Goal: Task Accomplishment & Management: Use online tool/utility

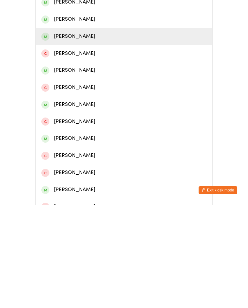
type input "Michae"
click at [86, 142] on div "[PERSON_NAME]" at bounding box center [124, 139] width 166 height 9
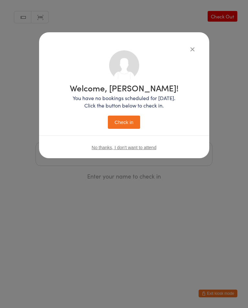
click at [131, 117] on button "Check in" at bounding box center [124, 122] width 32 height 13
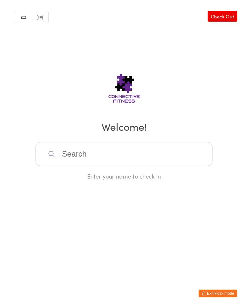
click at [193, 151] on input "search" at bounding box center [124, 154] width 177 height 24
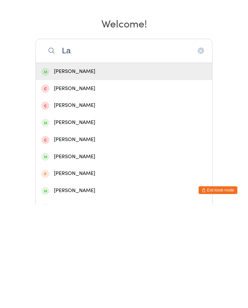
type input "La"
click at [173, 171] on div "[PERSON_NAME]" at bounding box center [124, 175] width 166 height 9
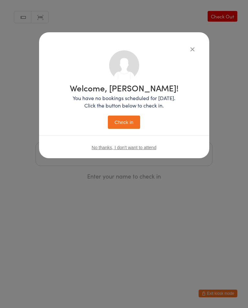
click at [127, 126] on button "Check in" at bounding box center [124, 122] width 32 height 13
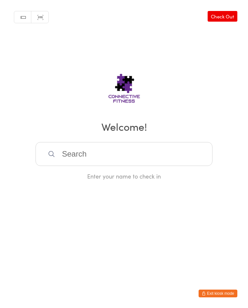
click at [69, 152] on input "search" at bounding box center [124, 154] width 177 height 24
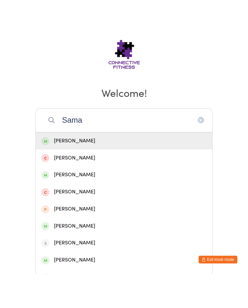
type input "Sama"
click at [60, 205] on div "[PERSON_NAME]" at bounding box center [124, 209] width 166 height 9
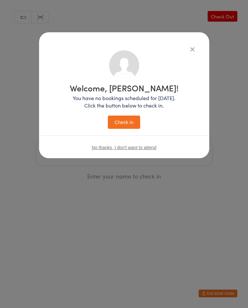
click at [125, 123] on button "Check in" at bounding box center [124, 122] width 32 height 13
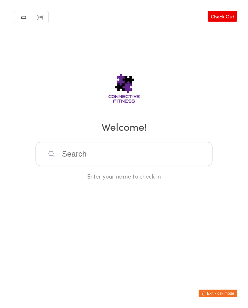
click at [118, 163] on input "search" at bounding box center [124, 154] width 177 height 24
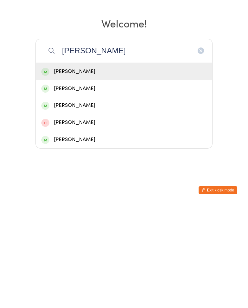
type input "[PERSON_NAME]"
click at [122, 171] on div "[PERSON_NAME]" at bounding box center [124, 175] width 166 height 9
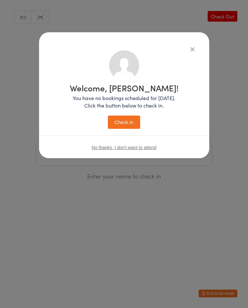
click at [126, 124] on button "Check in" at bounding box center [124, 122] width 32 height 13
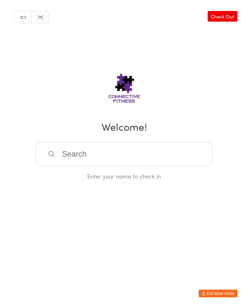
click at [92, 161] on input "search" at bounding box center [124, 154] width 177 height 24
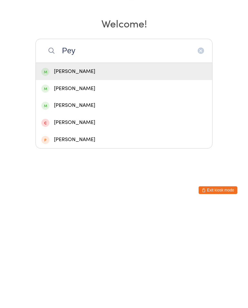
type input "Pey"
click at [90, 171] on div "[PERSON_NAME]" at bounding box center [124, 175] width 166 height 9
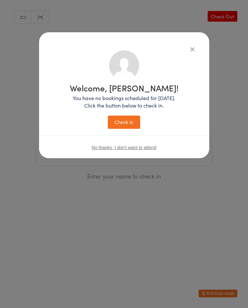
click at [129, 121] on button "Check in" at bounding box center [124, 122] width 32 height 13
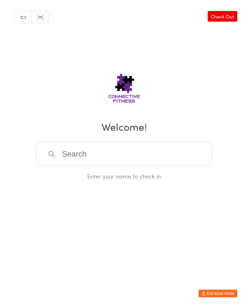
click at [82, 151] on input "search" at bounding box center [124, 154] width 177 height 24
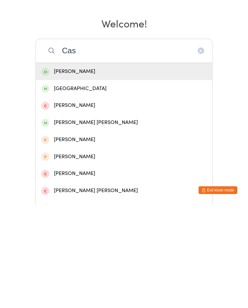
type input "Cas"
click at [71, 171] on div "[PERSON_NAME]" at bounding box center [124, 175] width 166 height 9
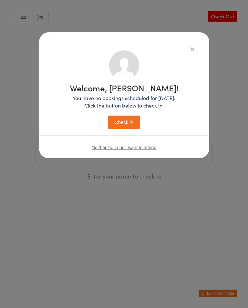
click at [127, 115] on div "Welcome, [PERSON_NAME]! You have no bookings scheduled for [DATE]. Click the bu…" at bounding box center [124, 106] width 109 height 45
click at [131, 113] on div "Welcome, [PERSON_NAME]! You have no bookings scheduled for [DATE]. Click the bu…" at bounding box center [124, 106] width 109 height 45
click at [129, 124] on button "Check in" at bounding box center [124, 122] width 32 height 13
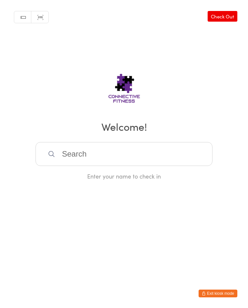
click at [142, 162] on input "search" at bounding box center [124, 154] width 177 height 24
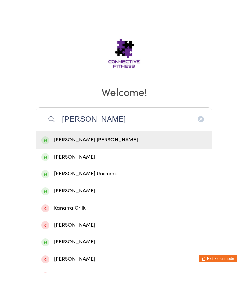
click at [241, 176] on html "You have now entered Kiosk Mode. Members will be able to check themselves in us…" at bounding box center [124, 154] width 248 height 308
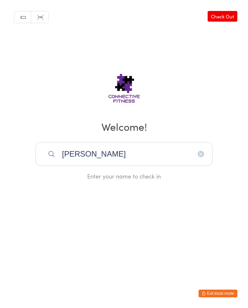
click at [112, 157] on input "[PERSON_NAME]" at bounding box center [124, 154] width 177 height 24
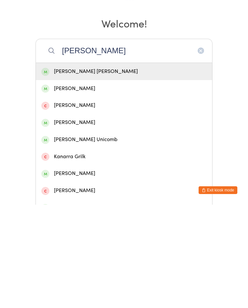
type input "[PERSON_NAME]"
click at [82, 239] on div "[PERSON_NAME] Unicomb" at bounding box center [124, 243] width 166 height 9
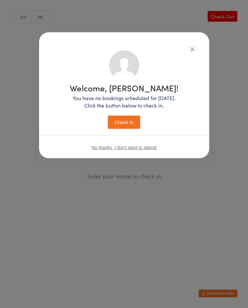
click at [126, 122] on button "Check in" at bounding box center [124, 122] width 32 height 13
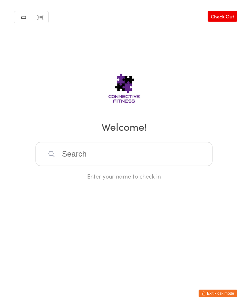
click at [180, 156] on input "search" at bounding box center [124, 154] width 177 height 24
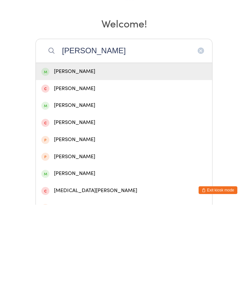
type input "[PERSON_NAME]"
click at [82, 205] on div "[PERSON_NAME]" at bounding box center [124, 209] width 166 height 9
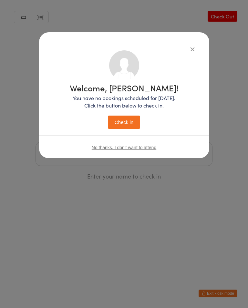
click at [129, 119] on button "Check in" at bounding box center [124, 122] width 32 height 13
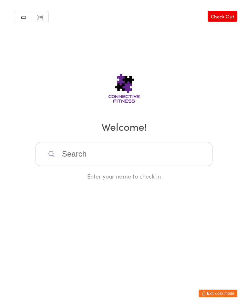
click at [86, 157] on input "search" at bounding box center [124, 154] width 177 height 24
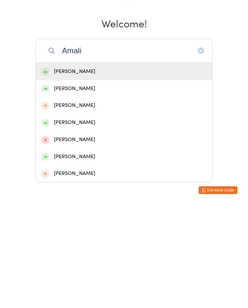
type input "Amali"
click at [89, 171] on div "[PERSON_NAME]" at bounding box center [124, 175] width 166 height 9
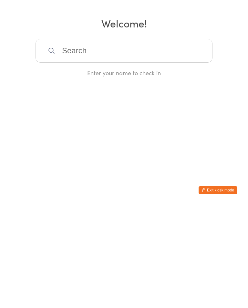
click at [70, 172] on div "Enter your name to check in" at bounding box center [124, 176] width 177 height 8
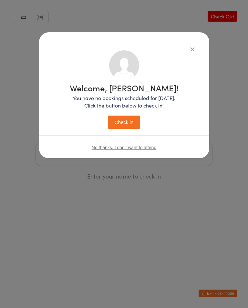
click at [124, 120] on button "Check in" at bounding box center [124, 122] width 32 height 13
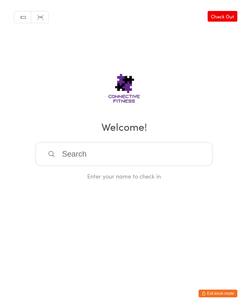
click at [231, 19] on link "Check Out" at bounding box center [223, 16] width 30 height 11
click at [112, 157] on input "search" at bounding box center [124, 154] width 177 height 24
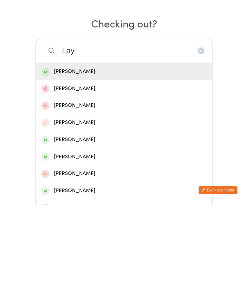
type input "Lay"
click at [67, 171] on div "[PERSON_NAME]" at bounding box center [124, 175] width 166 height 9
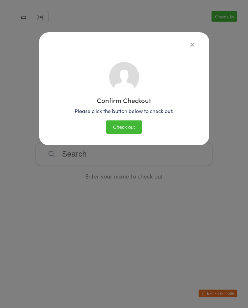
click at [125, 130] on button "Check out" at bounding box center [124, 127] width 36 height 13
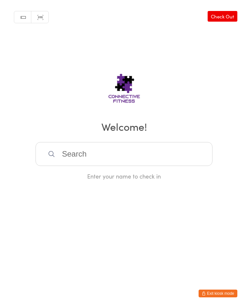
click at [169, 150] on input "search" at bounding box center [124, 154] width 177 height 24
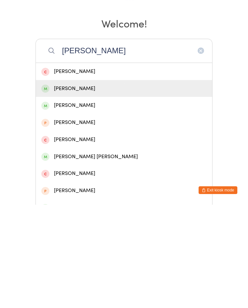
type input "[PERSON_NAME]"
click at [111, 188] on div "[PERSON_NAME]" at bounding box center [124, 192] width 166 height 9
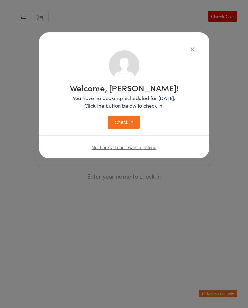
click at [126, 121] on button "Check in" at bounding box center [124, 122] width 32 height 13
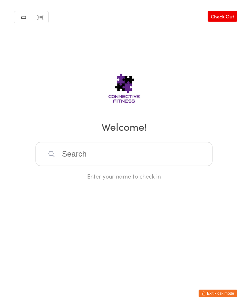
click at [156, 166] on input "search" at bounding box center [124, 154] width 177 height 24
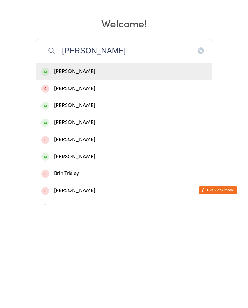
type input "[PERSON_NAME]"
click at [88, 171] on div "[PERSON_NAME]" at bounding box center [124, 175] width 166 height 9
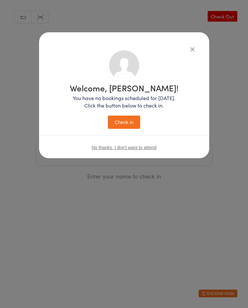
click at [121, 120] on button "Check in" at bounding box center [124, 122] width 32 height 13
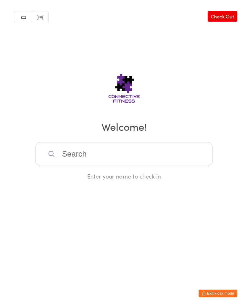
click at [74, 165] on input "search" at bounding box center [124, 154] width 177 height 24
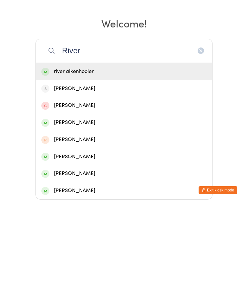
type input "River"
click at [95, 171] on div "river aikenhooler" at bounding box center [124, 175] width 166 height 9
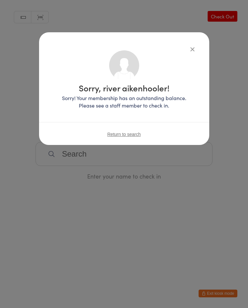
click at [192, 52] on icon "button" at bounding box center [192, 49] width 7 height 7
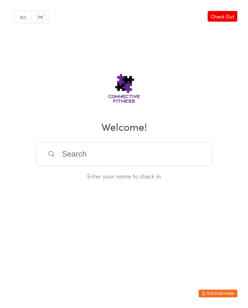
click at [114, 156] on input "search" at bounding box center [124, 154] width 177 height 24
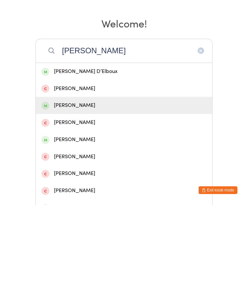
type input "[PERSON_NAME]"
click at [90, 205] on div "[PERSON_NAME]" at bounding box center [124, 209] width 166 height 9
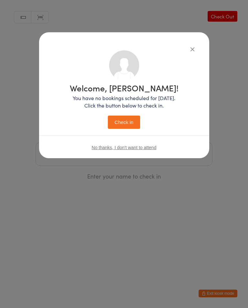
click at [124, 123] on button "Check in" at bounding box center [124, 122] width 32 height 13
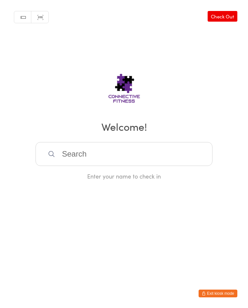
click at [146, 151] on input "search" at bounding box center [124, 154] width 177 height 24
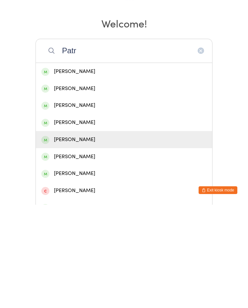
type input "Patr"
click at [80, 239] on div "[PERSON_NAME]" at bounding box center [124, 243] width 166 height 9
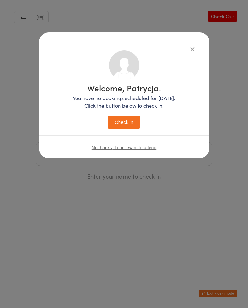
click at [124, 123] on button "Check in" at bounding box center [124, 122] width 32 height 13
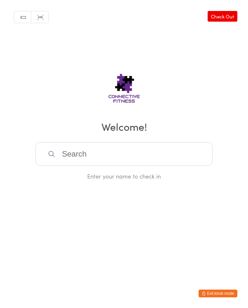
click at [169, 178] on div "Enter your name to check in" at bounding box center [124, 176] width 177 height 8
click at [131, 160] on input "search" at bounding box center [124, 154] width 177 height 24
click at [130, 142] on input "search" at bounding box center [124, 154] width 177 height 24
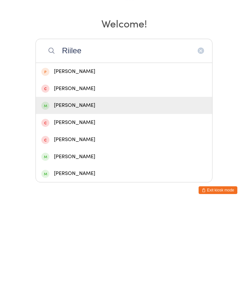
type input "Riilee"
click at [106, 205] on div "[PERSON_NAME]" at bounding box center [124, 209] width 166 height 9
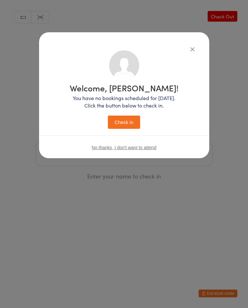
click at [127, 117] on button "Check in" at bounding box center [124, 122] width 32 height 13
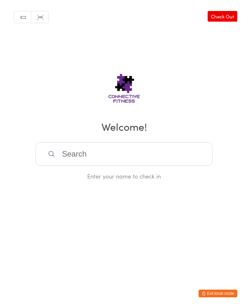
click at [70, 157] on input "search" at bounding box center [124, 154] width 177 height 24
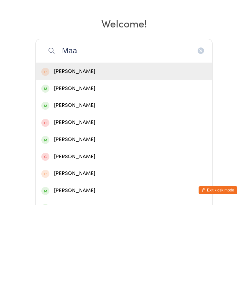
type input "Maa"
click at [79, 205] on div "[PERSON_NAME]" at bounding box center [124, 209] width 166 height 9
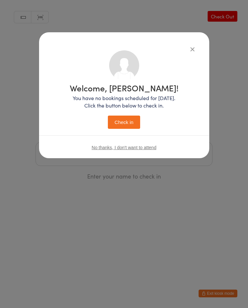
click at [128, 122] on button "Check in" at bounding box center [124, 122] width 32 height 13
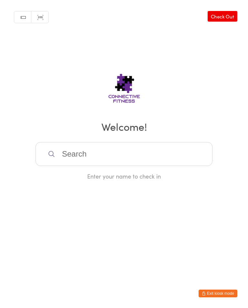
click at [95, 159] on input "search" at bounding box center [124, 154] width 177 height 24
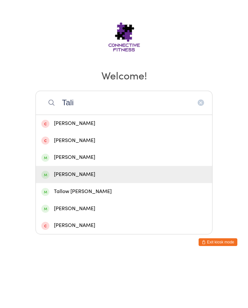
type input "Tali"
click at [99, 222] on div "[PERSON_NAME]" at bounding box center [124, 226] width 166 height 9
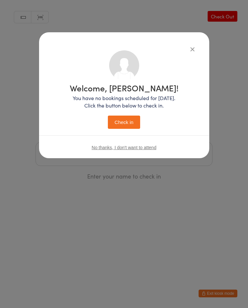
click at [131, 124] on button "Check in" at bounding box center [124, 122] width 32 height 13
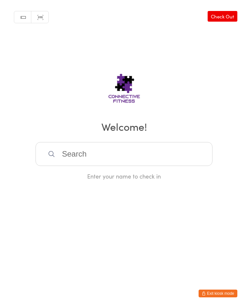
click at [114, 164] on input "search" at bounding box center [124, 154] width 177 height 24
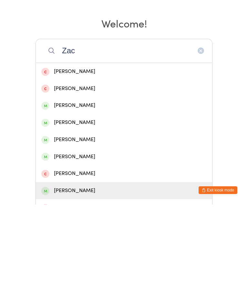
type input "Zac"
click at [77, 290] on div "[PERSON_NAME]" at bounding box center [124, 294] width 166 height 9
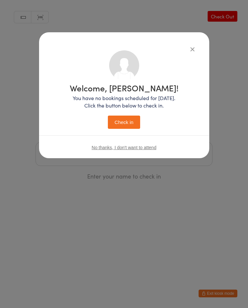
click at [131, 122] on button "Check in" at bounding box center [124, 122] width 32 height 13
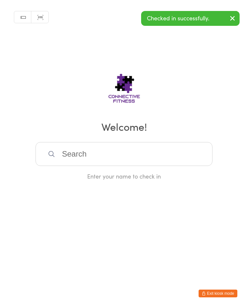
click at [104, 153] on input "search" at bounding box center [124, 154] width 177 height 24
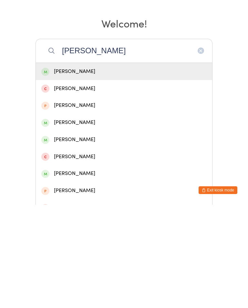
type input "[PERSON_NAME]"
click at [95, 171] on div "[PERSON_NAME]" at bounding box center [124, 175] width 166 height 9
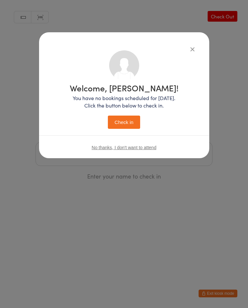
click at [127, 124] on button "Check in" at bounding box center [124, 122] width 32 height 13
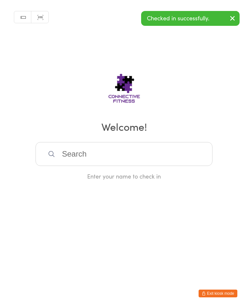
click at [142, 158] on input "search" at bounding box center [124, 154] width 177 height 24
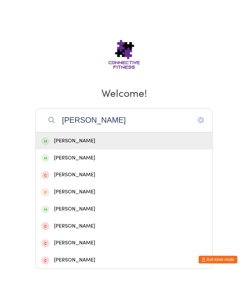
type input "[PERSON_NAME]"
click at [118, 171] on div "[PERSON_NAME]" at bounding box center [124, 175] width 166 height 9
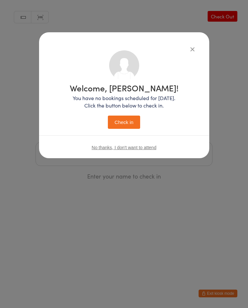
click at [115, 121] on button "Check in" at bounding box center [124, 122] width 32 height 13
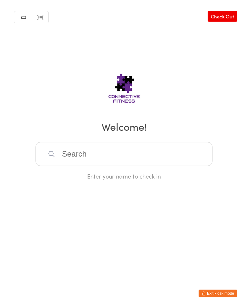
click at [127, 154] on input "search" at bounding box center [124, 154] width 177 height 24
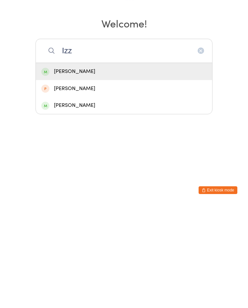
type input "Izz"
click at [94, 171] on div "[PERSON_NAME]" at bounding box center [124, 175] width 166 height 9
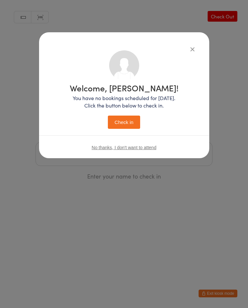
click at [125, 122] on button "Check in" at bounding box center [124, 122] width 32 height 13
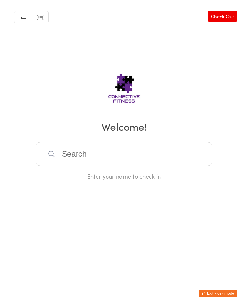
click at [100, 145] on input "search" at bounding box center [124, 154] width 177 height 24
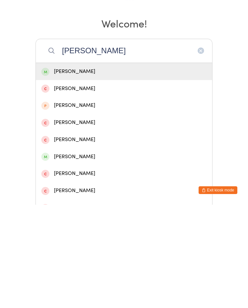
type input "[PERSON_NAME]"
click at [85, 171] on div "[PERSON_NAME]" at bounding box center [124, 175] width 166 height 9
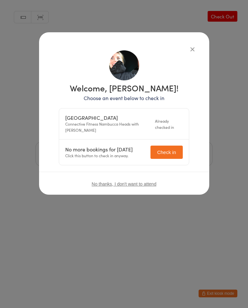
click at [178, 154] on button "Check in" at bounding box center [167, 152] width 32 height 13
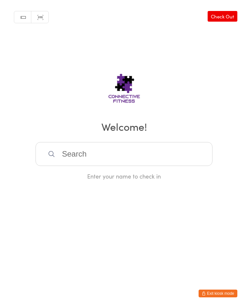
click at [87, 166] on input "search" at bounding box center [124, 154] width 177 height 24
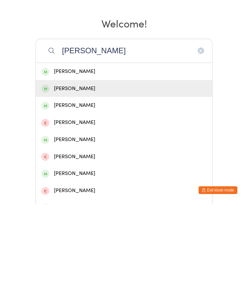
type input "[PERSON_NAME]"
click at [113, 188] on div "[PERSON_NAME]" at bounding box center [124, 192] width 166 height 9
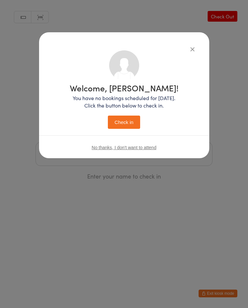
click at [133, 118] on button "Check in" at bounding box center [124, 122] width 32 height 13
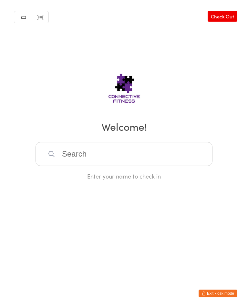
click at [88, 155] on input "search" at bounding box center [124, 154] width 177 height 24
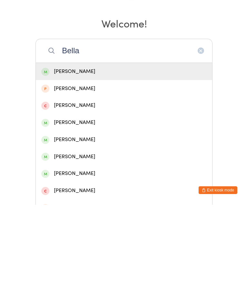
type input "Bella"
click at [88, 171] on div "[PERSON_NAME]" at bounding box center [124, 175] width 166 height 9
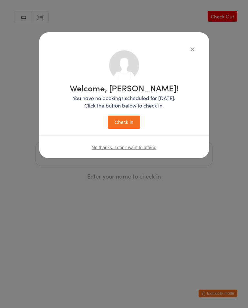
click at [125, 128] on button "Check in" at bounding box center [124, 122] width 32 height 13
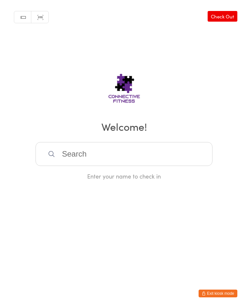
click at [81, 156] on input "search" at bounding box center [124, 154] width 177 height 24
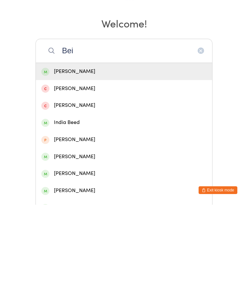
type input "Bei"
click at [70, 171] on div "[PERSON_NAME]" at bounding box center [124, 175] width 166 height 9
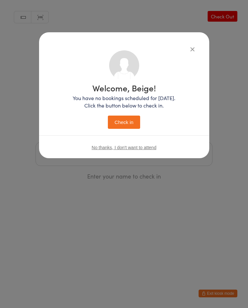
click at [123, 122] on button "Check in" at bounding box center [124, 122] width 32 height 13
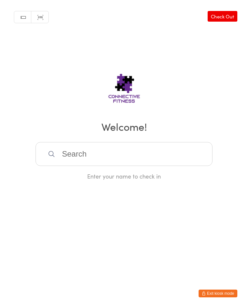
click at [82, 150] on input "search" at bounding box center [124, 154] width 177 height 24
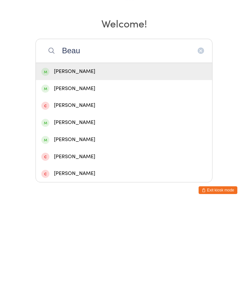
type input "Beau"
click at [81, 167] on div "[PERSON_NAME]" at bounding box center [124, 175] width 177 height 17
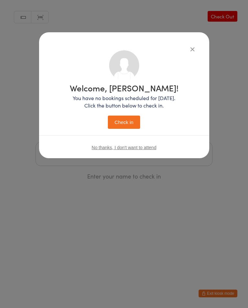
click at [124, 120] on button "Check in" at bounding box center [124, 122] width 32 height 13
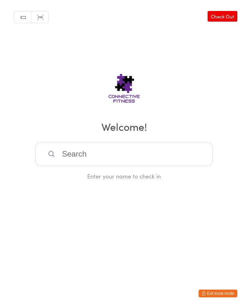
click at [77, 159] on input "search" at bounding box center [124, 154] width 177 height 24
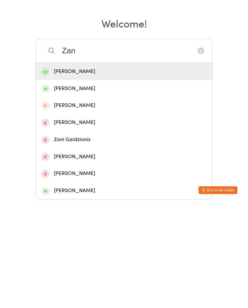
type input "Zan"
click at [81, 171] on div "[PERSON_NAME]" at bounding box center [124, 175] width 166 height 9
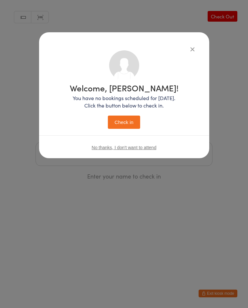
click at [124, 125] on button "Check in" at bounding box center [124, 122] width 32 height 13
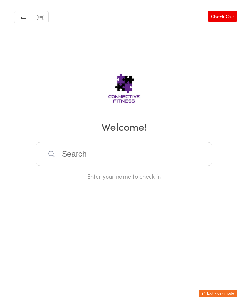
click at [170, 166] on input "search" at bounding box center [124, 154] width 177 height 24
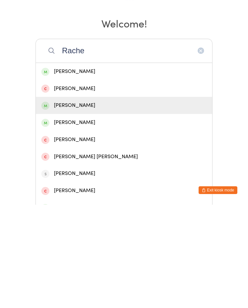
type input "Rache"
click at [72, 205] on div "[PERSON_NAME]" at bounding box center [124, 209] width 166 height 9
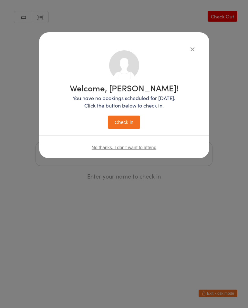
click at [126, 123] on button "Check in" at bounding box center [124, 122] width 32 height 13
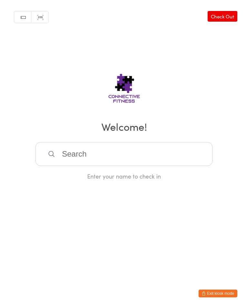
click at [229, 7] on div "Manual search Scanner input Check Out Welcome! Enter your name to check in" at bounding box center [124, 90] width 248 height 180
click at [227, 16] on link "Check Out" at bounding box center [223, 16] width 30 height 11
click at [135, 156] on input "search" at bounding box center [124, 154] width 177 height 24
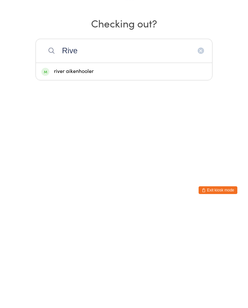
type input "Rive"
click at [103, 171] on div "river aikenhooler" at bounding box center [124, 175] width 166 height 9
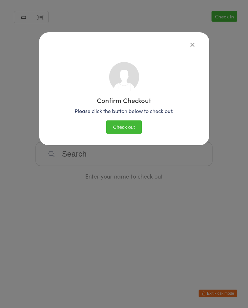
click at [127, 124] on button "Check out" at bounding box center [124, 127] width 36 height 13
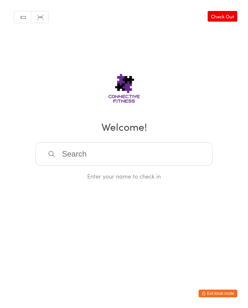
click at [47, 150] on input "search" at bounding box center [124, 154] width 177 height 24
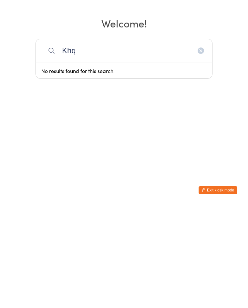
click at [130, 205] on html "You have now entered Kiosk Mode. Members will be able to check themselves in us…" at bounding box center [124, 154] width 248 height 308
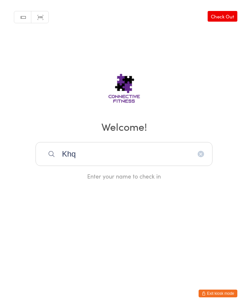
click at [118, 155] on input "Khq" at bounding box center [124, 154] width 177 height 24
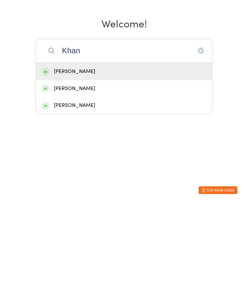
type input "Khan"
click at [123, 171] on div "[PERSON_NAME]" at bounding box center [124, 175] width 166 height 9
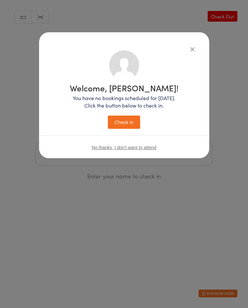
click at [130, 128] on button "Check in" at bounding box center [124, 122] width 32 height 13
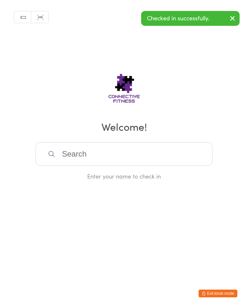
click at [154, 145] on input "search" at bounding box center [124, 154] width 177 height 24
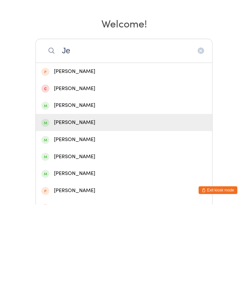
type input "Je"
click at [103, 222] on div "[PERSON_NAME]" at bounding box center [124, 226] width 166 height 9
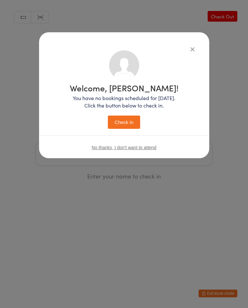
click at [126, 122] on button "Check in" at bounding box center [124, 122] width 32 height 13
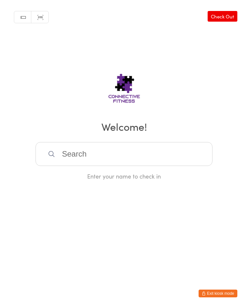
click at [116, 148] on input "search" at bounding box center [124, 154] width 177 height 24
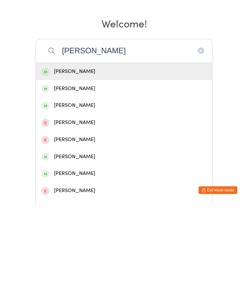
type input "[PERSON_NAME]"
click at [70, 171] on div "[PERSON_NAME]" at bounding box center [124, 175] width 166 height 9
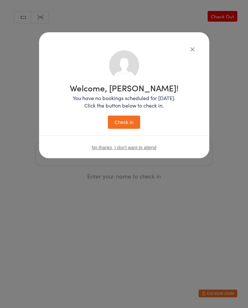
click at [117, 122] on button "Check in" at bounding box center [124, 122] width 32 height 13
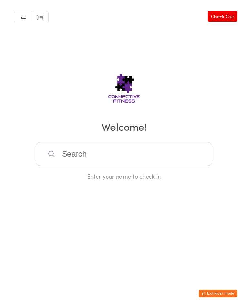
click at [183, 158] on input "search" at bounding box center [124, 154] width 177 height 24
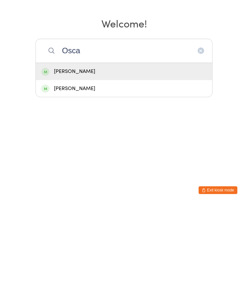
type input "Osca"
click at [118, 188] on div "[PERSON_NAME]" at bounding box center [124, 192] width 166 height 9
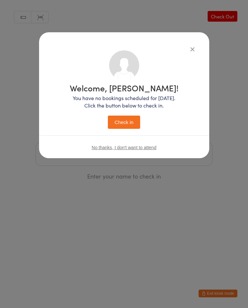
click at [127, 109] on div "Welcome, [PERSON_NAME]! You have no bookings scheduled for [DATE]. Click the bu…" at bounding box center [124, 106] width 109 height 45
click at [127, 112] on div "Welcome, [PERSON_NAME]! You have no bookings scheduled for [DATE]. Click the bu…" at bounding box center [124, 106] width 109 height 45
click at [126, 120] on button "Check in" at bounding box center [124, 122] width 32 height 13
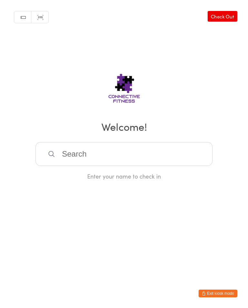
click at [142, 156] on input "search" at bounding box center [124, 154] width 177 height 24
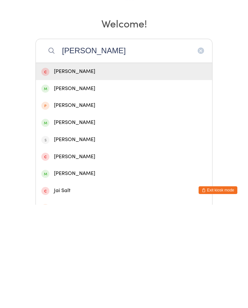
type input "[PERSON_NAME]"
click at [88, 188] on div "[PERSON_NAME]" at bounding box center [124, 192] width 166 height 9
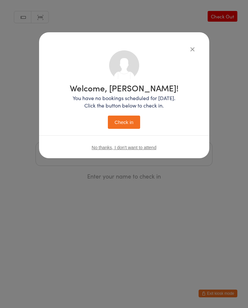
click at [122, 129] on button "Check in" at bounding box center [124, 122] width 32 height 13
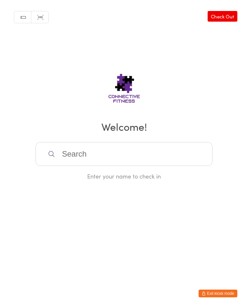
click at [68, 157] on input "search" at bounding box center [124, 154] width 177 height 24
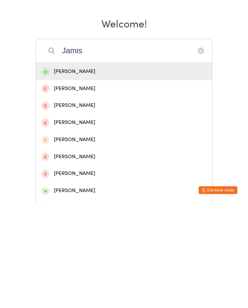
type input "Jamis"
click at [134, 171] on div "[PERSON_NAME]" at bounding box center [124, 175] width 166 height 9
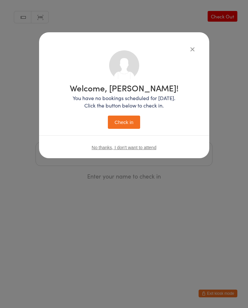
click at [129, 121] on button "Check in" at bounding box center [124, 122] width 32 height 13
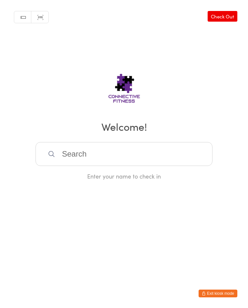
click at [115, 160] on input "search" at bounding box center [124, 154] width 177 height 24
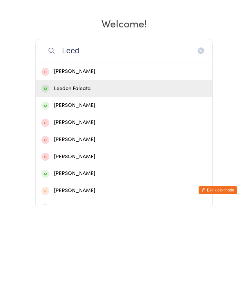
type input "Leed"
click at [77, 184] on div "Leedon Faleata" at bounding box center [124, 192] width 177 height 17
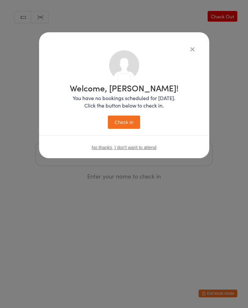
click at [125, 117] on button "Check in" at bounding box center [124, 122] width 32 height 13
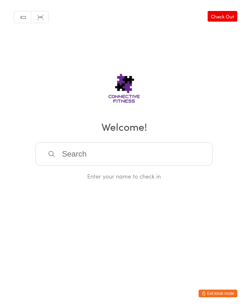
click at [172, 162] on input "search" at bounding box center [124, 154] width 177 height 24
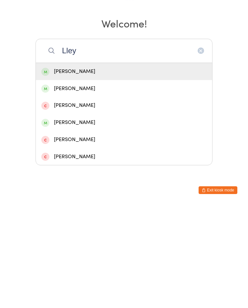
type input "Lley"
click at [94, 171] on div "[PERSON_NAME]" at bounding box center [124, 175] width 166 height 9
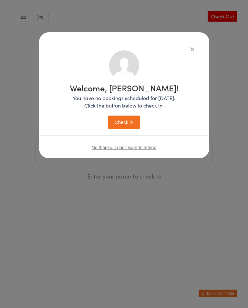
click at [126, 124] on button "Check in" at bounding box center [124, 122] width 32 height 13
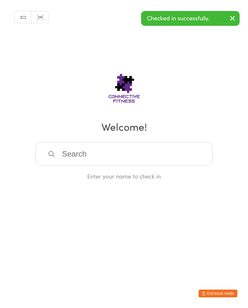
click at [64, 157] on input "search" at bounding box center [124, 154] width 177 height 24
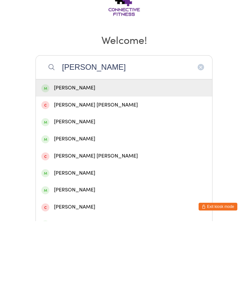
type input "[PERSON_NAME]"
click at [103, 171] on div "[PERSON_NAME]" at bounding box center [124, 175] width 166 height 9
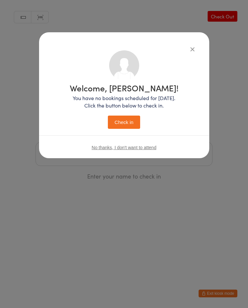
click at [128, 125] on button "Check in" at bounding box center [124, 122] width 32 height 13
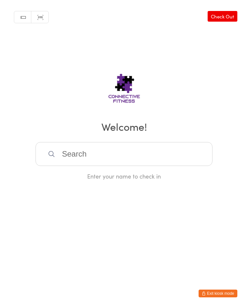
click at [150, 164] on input "search" at bounding box center [124, 154] width 177 height 24
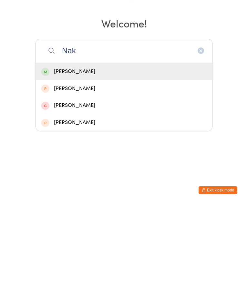
type input "Nak"
click at [171, 171] on div "[PERSON_NAME]" at bounding box center [124, 175] width 166 height 9
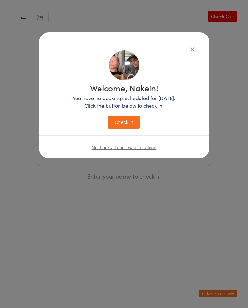
click at [129, 120] on button "Check in" at bounding box center [124, 122] width 32 height 13
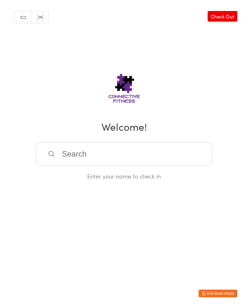
click at [202, 154] on input "search" at bounding box center [124, 154] width 177 height 24
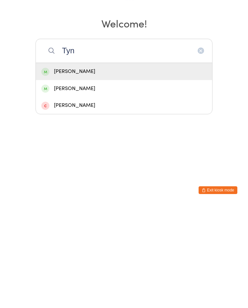
type input "Tyn"
click at [166, 171] on div "[PERSON_NAME]" at bounding box center [124, 175] width 166 height 9
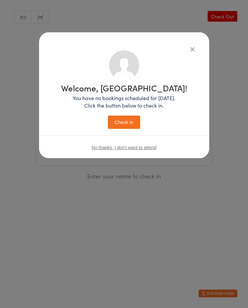
click at [137, 120] on button "Check in" at bounding box center [124, 122] width 32 height 13
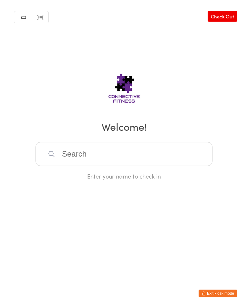
click at [117, 154] on input "search" at bounding box center [124, 154] width 177 height 24
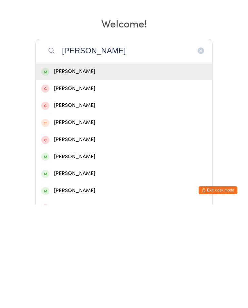
type input "[PERSON_NAME]"
click at [79, 171] on div "[PERSON_NAME]" at bounding box center [124, 175] width 166 height 9
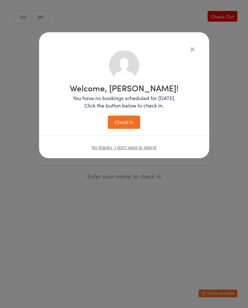
click at [132, 126] on button "Check in" at bounding box center [124, 122] width 32 height 13
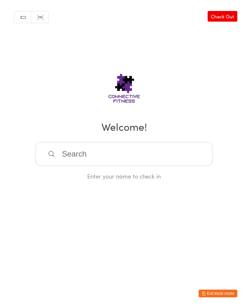
click at [84, 156] on input "search" at bounding box center [124, 154] width 177 height 24
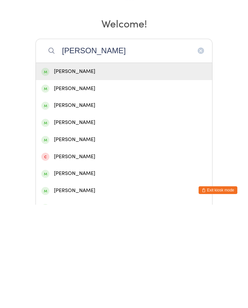
type input "[PERSON_NAME]"
click at [99, 171] on div "[PERSON_NAME]" at bounding box center [124, 175] width 166 height 9
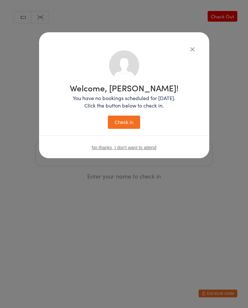
click at [127, 126] on button "Check in" at bounding box center [124, 122] width 32 height 13
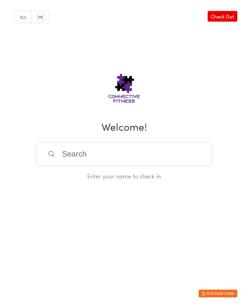
click at [225, 17] on link "Check Out" at bounding box center [223, 16] width 30 height 11
click at [96, 163] on input "search" at bounding box center [124, 154] width 177 height 24
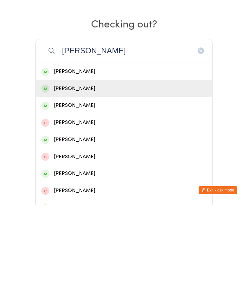
type input "[PERSON_NAME]"
click at [66, 188] on div "[PERSON_NAME]" at bounding box center [124, 192] width 166 height 9
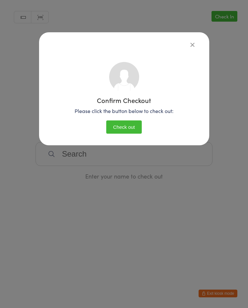
click at [122, 128] on button "Check out" at bounding box center [124, 127] width 36 height 13
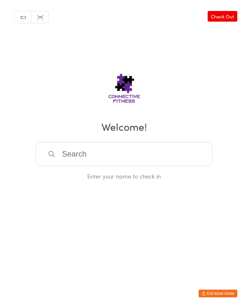
click at [227, 19] on link "Check Out" at bounding box center [223, 16] width 30 height 11
click at [161, 158] on input "search" at bounding box center [124, 154] width 177 height 24
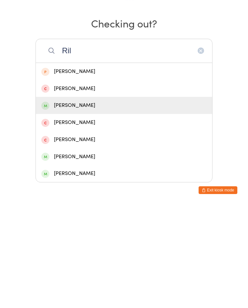
type input "Ril"
click at [112, 205] on div "[PERSON_NAME]" at bounding box center [124, 209] width 166 height 9
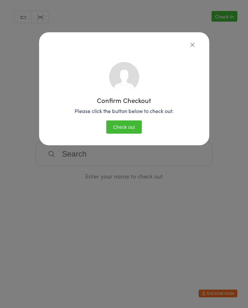
click at [130, 126] on button "Check out" at bounding box center [124, 127] width 36 height 13
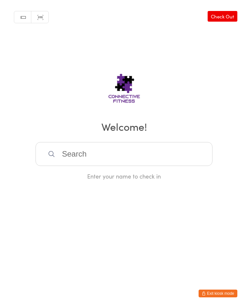
click at [223, 17] on link "Check Out" at bounding box center [223, 16] width 30 height 11
click at [108, 156] on input "search" at bounding box center [124, 154] width 177 height 24
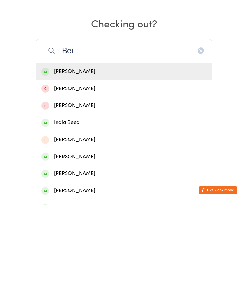
click at [108, 142] on input "Bei" at bounding box center [124, 154] width 177 height 24
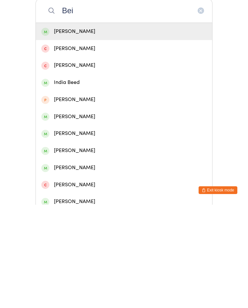
scroll to position [41, 0]
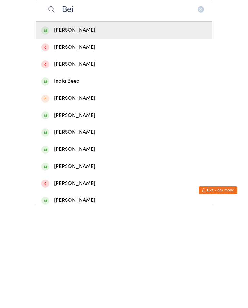
type input "Bei"
click at [61, 129] on div "[PERSON_NAME]" at bounding box center [124, 133] width 166 height 9
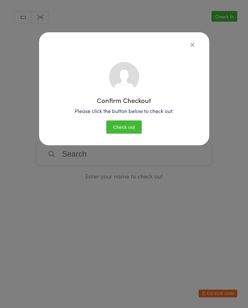
click at [116, 129] on button "Check out" at bounding box center [124, 127] width 36 height 13
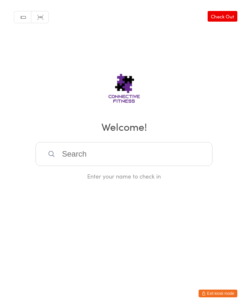
click at [167, 162] on input "search" at bounding box center [124, 154] width 177 height 24
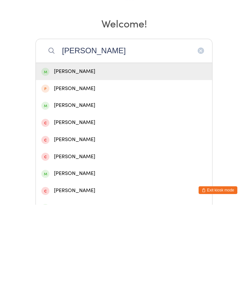
type input "[PERSON_NAME]"
click at [74, 171] on div "[PERSON_NAME]" at bounding box center [124, 175] width 166 height 9
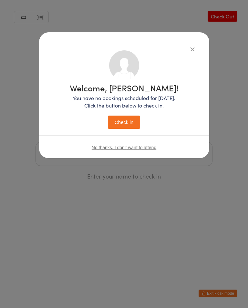
click at [130, 125] on button "Check in" at bounding box center [124, 122] width 32 height 13
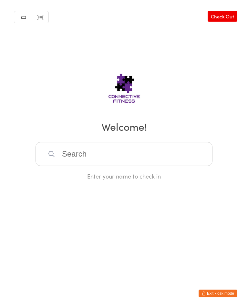
click at [74, 162] on input "search" at bounding box center [124, 154] width 177 height 24
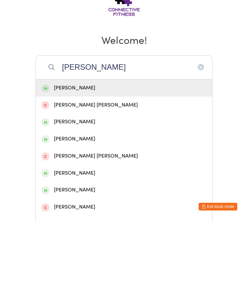
type input "[PERSON_NAME]"
click at [102, 171] on div "[PERSON_NAME]" at bounding box center [124, 175] width 166 height 9
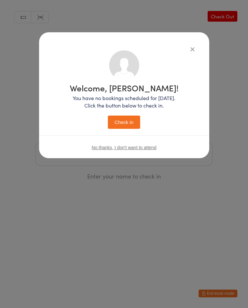
click at [234, 18] on div "Welcome, [PERSON_NAME]! You have no bookings scheduled for [DATE]. Click the bu…" at bounding box center [124, 154] width 248 height 308
click at [230, 17] on div "Welcome, [PERSON_NAME]! You have no bookings scheduled for [DATE]. Click the bu…" at bounding box center [124, 154] width 248 height 308
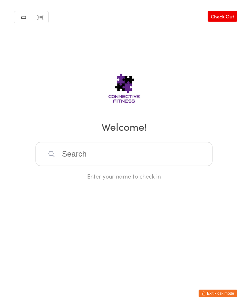
click at [223, 17] on link "Check Out" at bounding box center [223, 16] width 30 height 11
click at [178, 160] on input "search" at bounding box center [124, 154] width 177 height 24
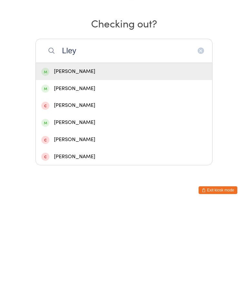
type input "Lley"
click at [101, 171] on div "[PERSON_NAME]" at bounding box center [124, 175] width 166 height 9
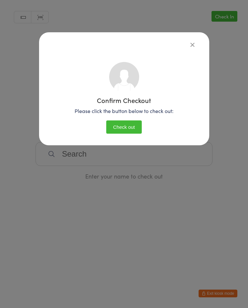
click at [134, 125] on button "Check out" at bounding box center [124, 127] width 36 height 13
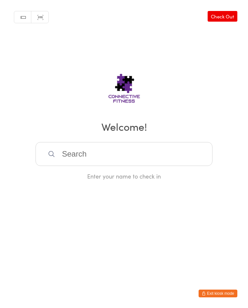
click at [159, 156] on input "search" at bounding box center [124, 154] width 177 height 24
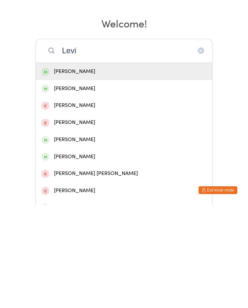
type input "Levi"
click at [83, 239] on div "[PERSON_NAME]" at bounding box center [124, 243] width 166 height 9
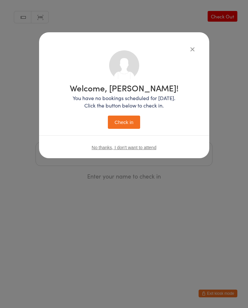
click at [131, 124] on button "Check in" at bounding box center [124, 122] width 32 height 13
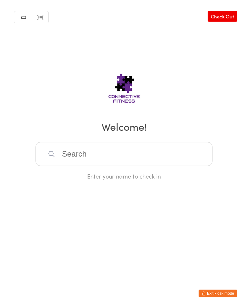
click at [180, 155] on input "search" at bounding box center [124, 154] width 177 height 24
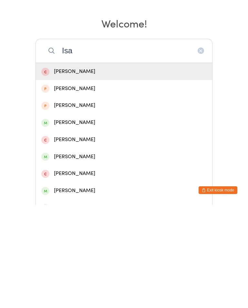
type input "Isa"
click at [82, 256] on div "[PERSON_NAME]" at bounding box center [124, 260] width 166 height 9
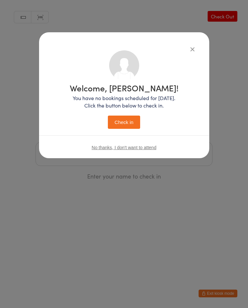
click at [191, 48] on icon "button" at bounding box center [192, 49] width 7 height 7
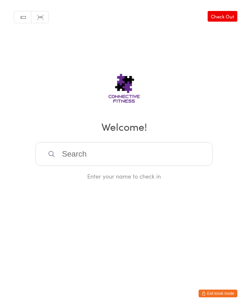
click at [147, 155] on input "search" at bounding box center [124, 154] width 177 height 24
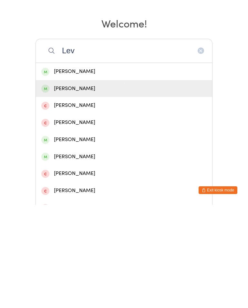
type input "Lev"
click at [123, 188] on div "[PERSON_NAME]" at bounding box center [124, 192] width 166 height 9
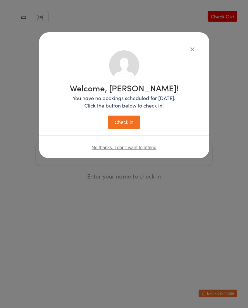
click at [135, 126] on button "Check in" at bounding box center [124, 122] width 32 height 13
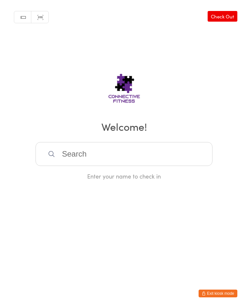
click at [104, 161] on input "search" at bounding box center [124, 154] width 177 height 24
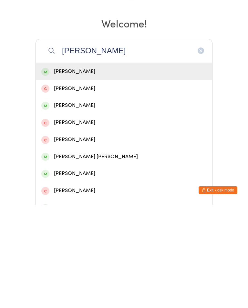
type input "[PERSON_NAME]"
click at [66, 171] on div "[PERSON_NAME]" at bounding box center [124, 175] width 166 height 9
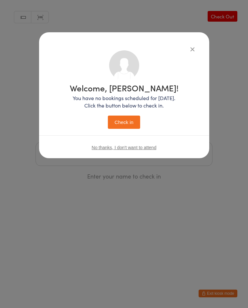
click at [126, 121] on button "Check in" at bounding box center [124, 122] width 32 height 13
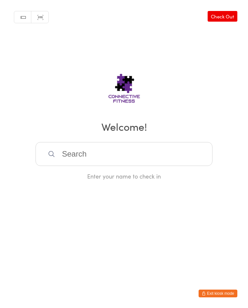
click at [139, 151] on input "search" at bounding box center [124, 154] width 177 height 24
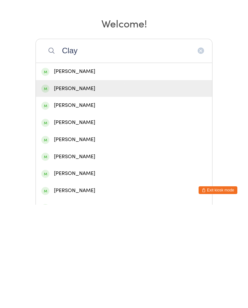
type input "Clay"
click at [71, 188] on div "[PERSON_NAME]" at bounding box center [124, 192] width 166 height 9
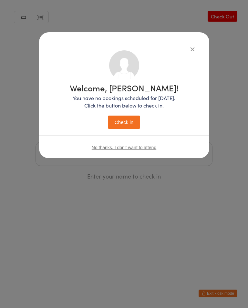
click at [124, 123] on button "Check in" at bounding box center [124, 122] width 32 height 13
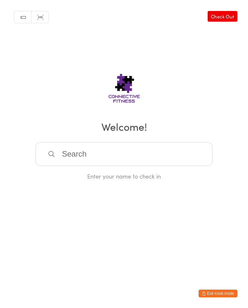
click at [103, 161] on input "search" at bounding box center [124, 154] width 177 height 24
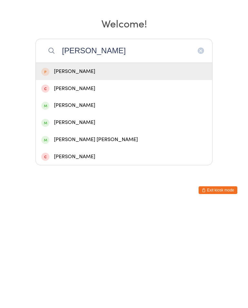
type input "[PERSON_NAME]"
click at [83, 222] on div "[PERSON_NAME]" at bounding box center [124, 226] width 166 height 9
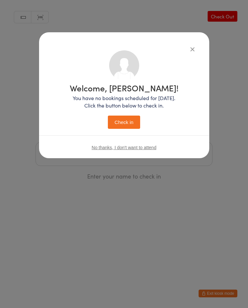
click at [133, 124] on button "Check in" at bounding box center [124, 122] width 32 height 13
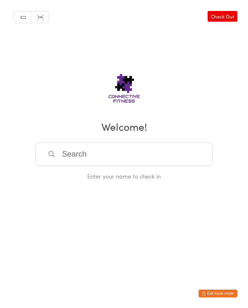
click at [127, 146] on input "search" at bounding box center [124, 154] width 177 height 24
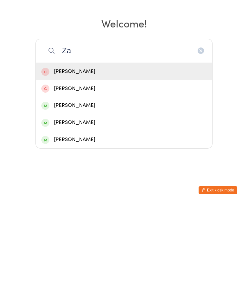
type input "Z"
type input "Hina"
click at [115, 171] on div "[PERSON_NAME]" at bounding box center [124, 175] width 166 height 9
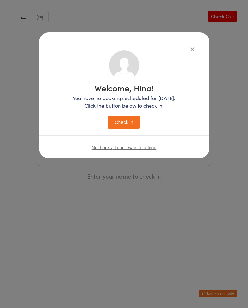
click at [131, 120] on button "Check in" at bounding box center [124, 122] width 32 height 13
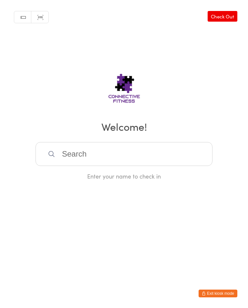
click at [89, 155] on input "search" at bounding box center [124, 154] width 177 height 24
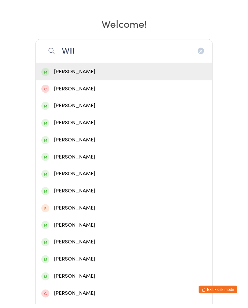
scroll to position [100, 0]
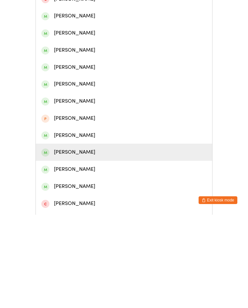
type input "Will"
click at [78, 242] on div "[PERSON_NAME]" at bounding box center [124, 246] width 166 height 9
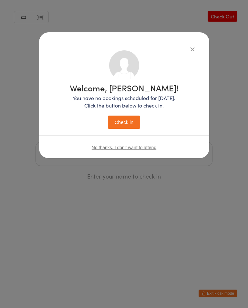
click at [126, 121] on button "Check in" at bounding box center [124, 122] width 32 height 13
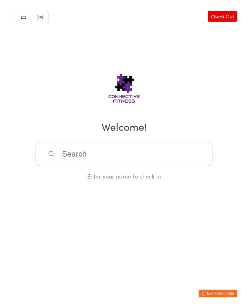
click at [72, 162] on input "search" at bounding box center [124, 154] width 177 height 24
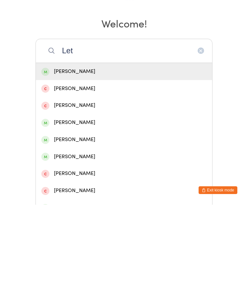
type input "Let"
click at [93, 171] on div "[PERSON_NAME]" at bounding box center [124, 175] width 166 height 9
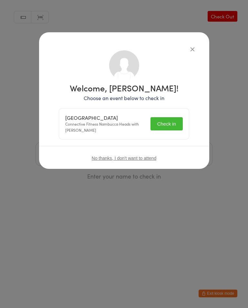
click at [165, 123] on button "Check in" at bounding box center [167, 123] width 32 height 13
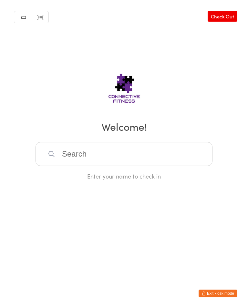
click at [230, 15] on link "Check Out" at bounding box center [223, 16] width 30 height 11
click at [108, 158] on input "search" at bounding box center [124, 154] width 177 height 24
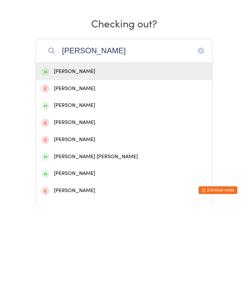
type input "[PERSON_NAME]"
click at [115, 171] on div "[PERSON_NAME]" at bounding box center [124, 175] width 166 height 9
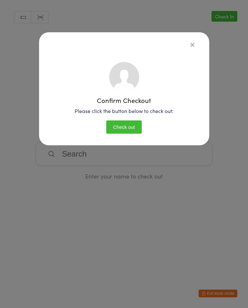
click at [121, 128] on button "Check out" at bounding box center [124, 127] width 36 height 13
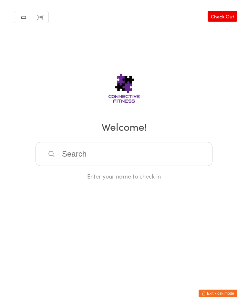
click at [80, 156] on input "search" at bounding box center [124, 154] width 177 height 24
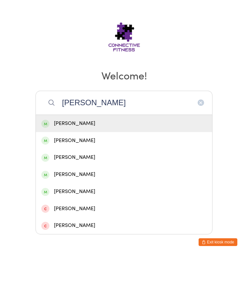
type input "[PERSON_NAME]"
click at [55, 171] on div "[PERSON_NAME]" at bounding box center [124, 175] width 166 height 9
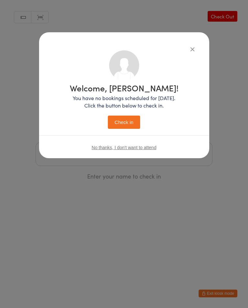
click at [115, 122] on button "Check in" at bounding box center [124, 122] width 32 height 13
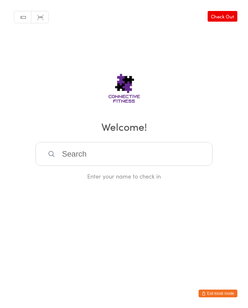
click at [74, 159] on input "search" at bounding box center [124, 154] width 177 height 24
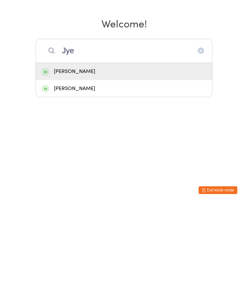
type input "Jye"
click at [52, 171] on div "[PERSON_NAME]" at bounding box center [124, 175] width 166 height 9
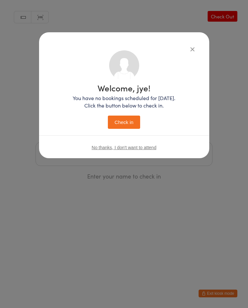
click at [119, 127] on button "Check in" at bounding box center [124, 122] width 32 height 13
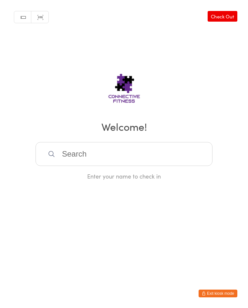
click at [195, 151] on input "search" at bounding box center [124, 154] width 177 height 24
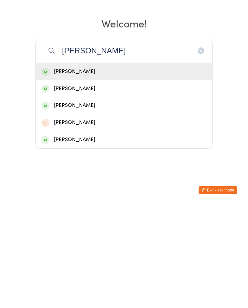
type input "[PERSON_NAME]"
click at [166, 171] on div "[PERSON_NAME]" at bounding box center [124, 175] width 166 height 9
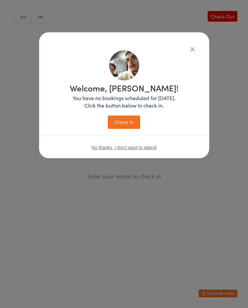
click at [128, 125] on button "Check in" at bounding box center [124, 122] width 32 height 13
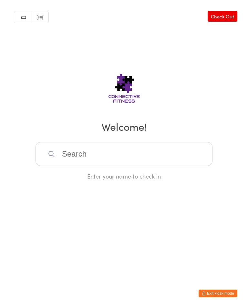
click at [227, 14] on link "Check Out" at bounding box center [223, 16] width 30 height 11
click at [168, 166] on input "search" at bounding box center [124, 154] width 177 height 24
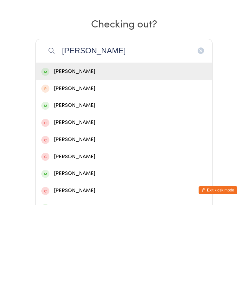
type input "[PERSON_NAME]"
click at [70, 171] on div "[PERSON_NAME]" at bounding box center [124, 175] width 166 height 9
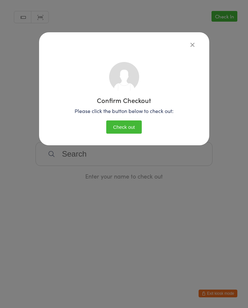
click at [125, 127] on button "Check out" at bounding box center [124, 127] width 36 height 13
